Goal: Task Accomplishment & Management: Manage account settings

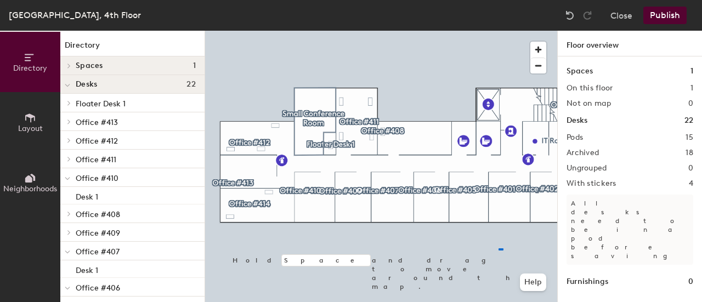
click at [500, 31] on div at bounding box center [381, 31] width 352 height 0
click at [520, 31] on div at bounding box center [381, 31] width 352 height 0
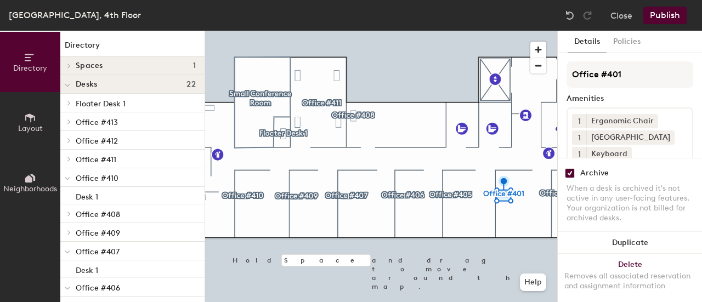
click at [571, 168] on input "checkbox" at bounding box center [570, 173] width 10 height 10
checkbox input "false"
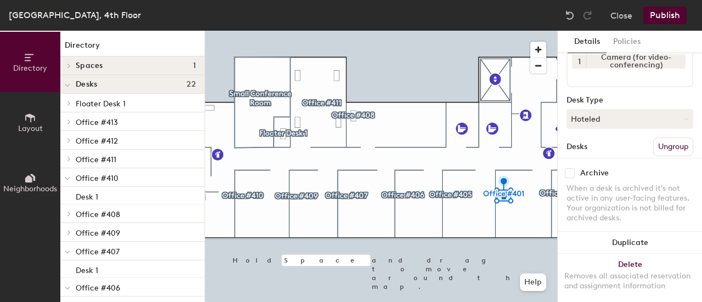
scroll to position [213, 0]
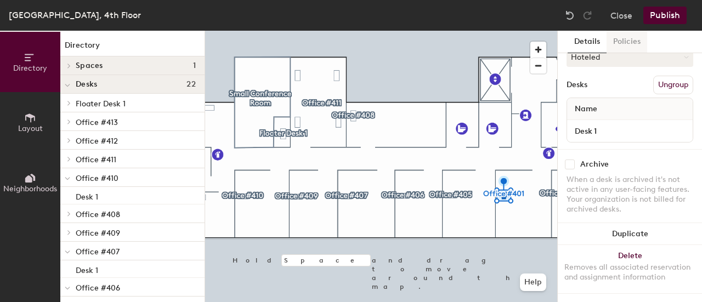
click at [617, 33] on button "Policies" at bounding box center [626, 42] width 41 height 22
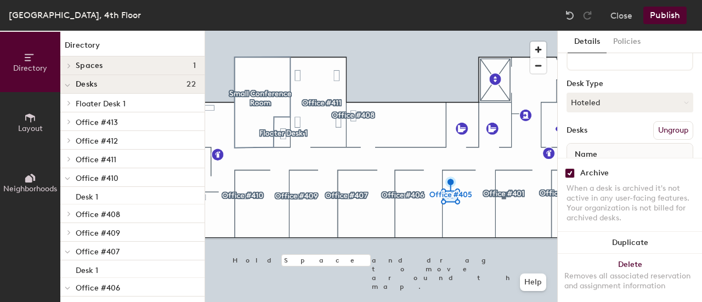
scroll to position [152, 0]
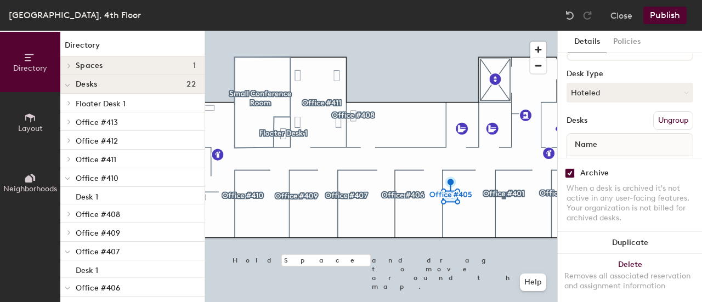
click at [567, 168] on input "checkbox" at bounding box center [570, 173] width 10 height 10
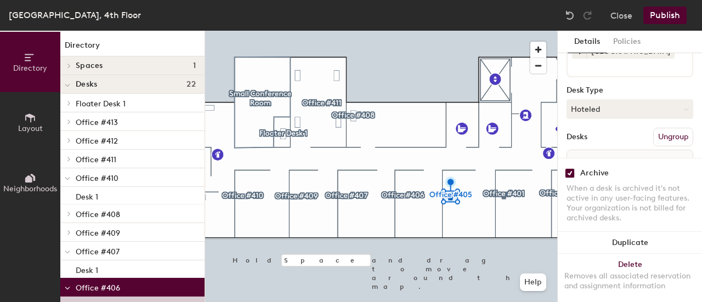
scroll to position [135, 0]
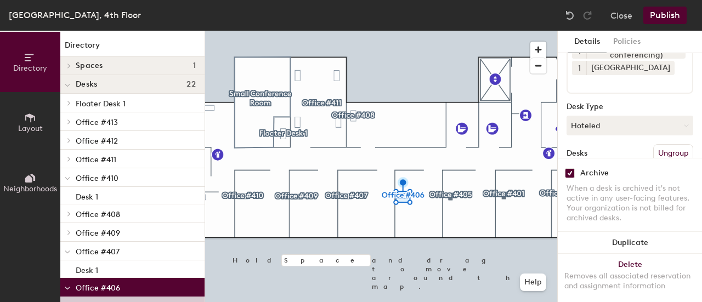
click at [572, 168] on input "checkbox" at bounding box center [570, 173] width 10 height 10
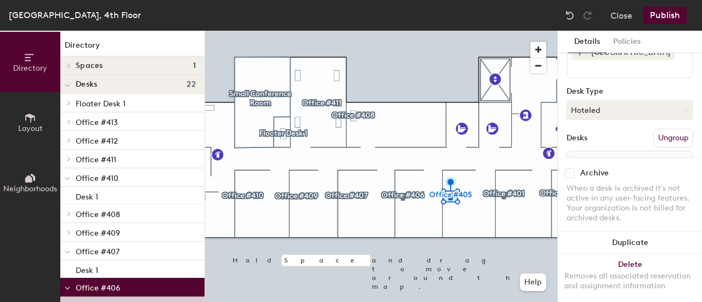
scroll to position [134, 0]
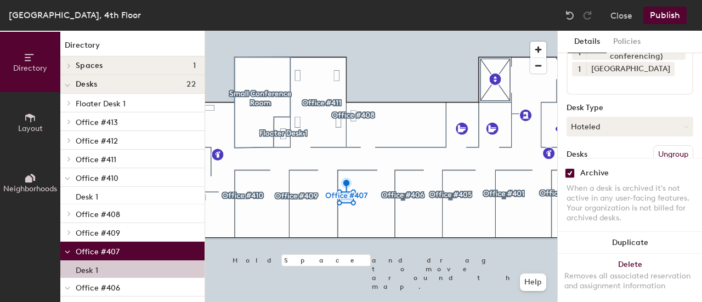
click at [581, 169] on div "Archive" at bounding box center [594, 173] width 29 height 9
click at [565, 168] on input "checkbox" at bounding box center [570, 173] width 10 height 10
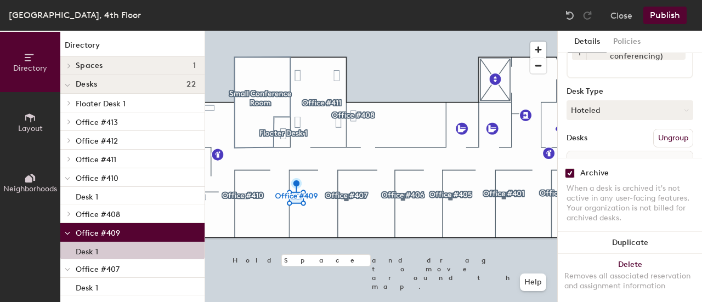
click at [577, 171] on div "Archive When a desk is archived it's not active in any user-facing features. Yo…" at bounding box center [630, 197] width 144 height 78
click at [576, 168] on div "Archive" at bounding box center [629, 173] width 127 height 10
click at [572, 168] on input "checkbox" at bounding box center [570, 173] width 10 height 10
checkbox input "false"
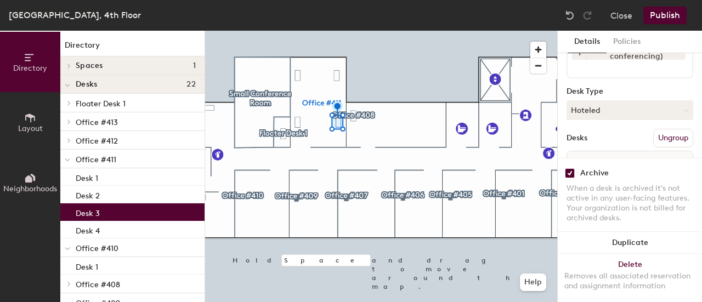
click at [571, 168] on input "checkbox" at bounding box center [570, 173] width 10 height 10
checkbox input "false"
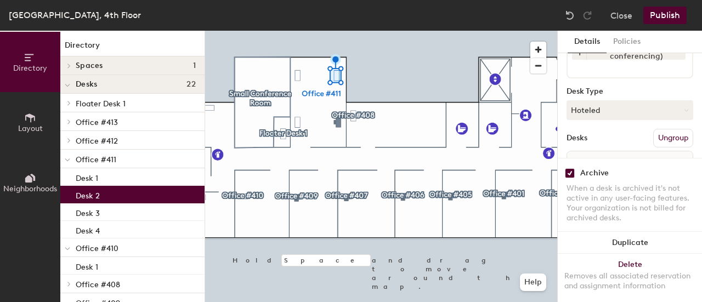
click at [574, 169] on div "Archive When a desk is archived it's not active in any user-facing features. Yo…" at bounding box center [630, 197] width 144 height 78
click at [571, 168] on input "checkbox" at bounding box center [570, 173] width 10 height 10
checkbox input "false"
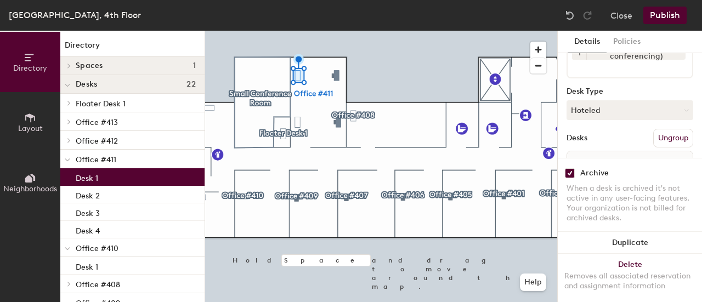
click at [568, 168] on input "checkbox" at bounding box center [570, 173] width 10 height 10
checkbox input "false"
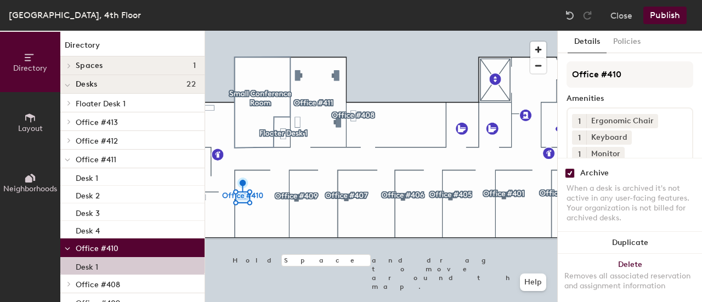
click at [571, 168] on input "checkbox" at bounding box center [570, 173] width 10 height 10
checkbox input "false"
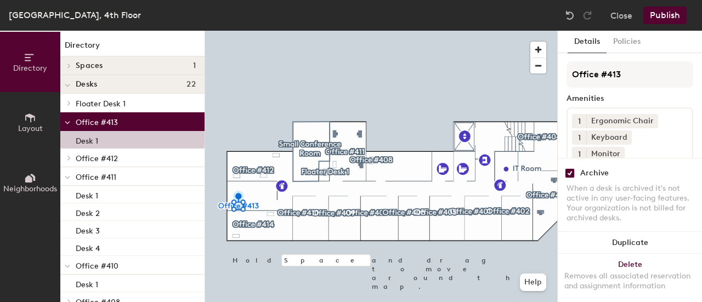
click at [573, 170] on div "Archive When a desk is archived it's not active in any user-facing features. Yo…" at bounding box center [630, 197] width 144 height 78
click at [565, 168] on input "checkbox" at bounding box center [570, 173] width 10 height 10
checkbox input "false"
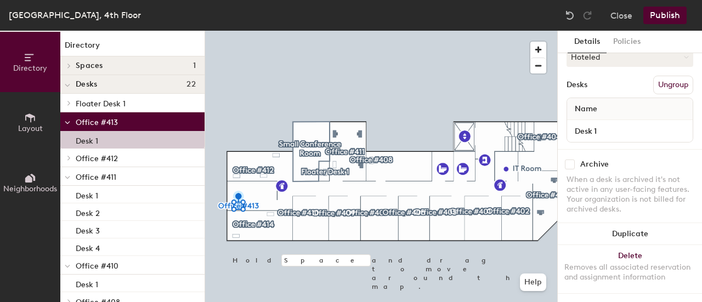
scroll to position [145, 0]
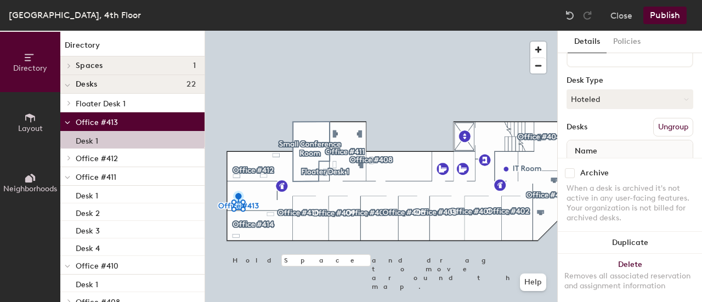
click at [674, 16] on button "Publish" at bounding box center [664, 16] width 43 height 18
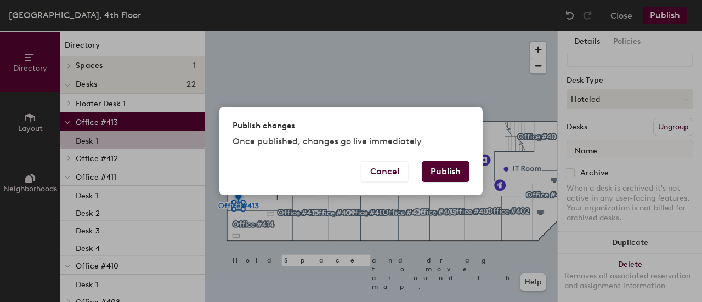
click at [435, 167] on button "Publish" at bounding box center [446, 171] width 48 height 21
